Goal: Task Accomplishment & Management: Use online tool/utility

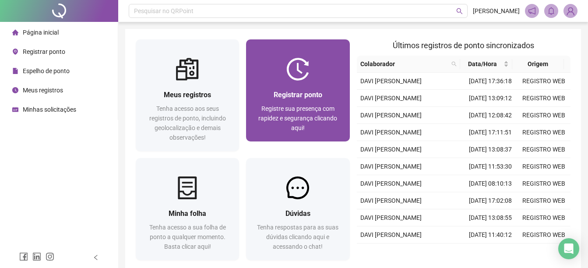
click at [319, 80] on div at bounding box center [297, 69] width 103 height 23
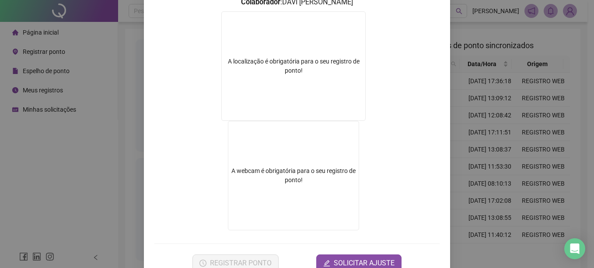
scroll to position [154, 0]
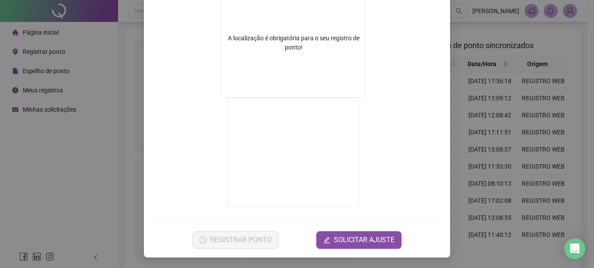
click at [476, 168] on div "Registro de ponto web 08:56:16 Empregador : GESTAO NEXXO LTDA Colaborador : DAV…" at bounding box center [297, 134] width 594 height 268
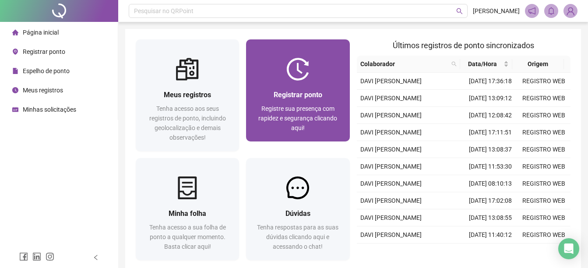
click at [316, 91] on span "Registrar ponto" at bounding box center [297, 95] width 49 height 8
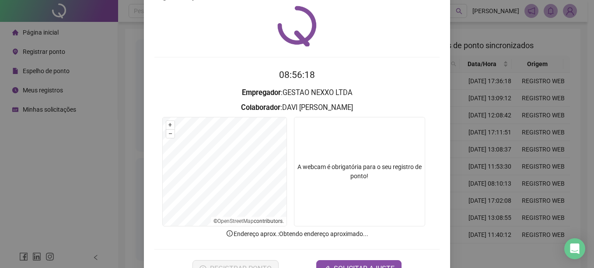
scroll to position [55, 0]
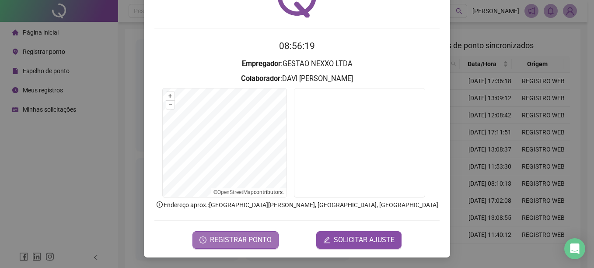
click at [221, 231] on button "REGISTRAR PONTO" at bounding box center [235, 239] width 86 height 17
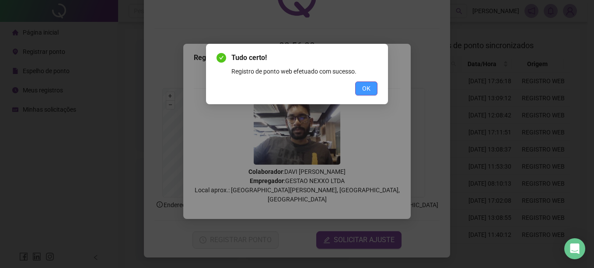
click at [366, 85] on span "OK" at bounding box center [366, 89] width 8 height 10
